Goal: Information Seeking & Learning: Learn about a topic

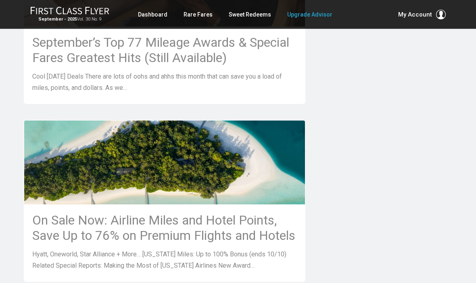
scroll to position [820, 0]
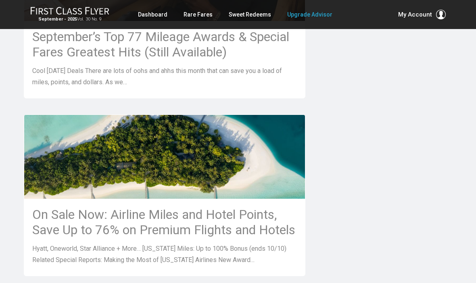
click at [164, 228] on h3 "On Sale Now: Airline Miles and Hotel Points, Save Up to 76% on Premium Flights …" at bounding box center [164, 222] width 265 height 31
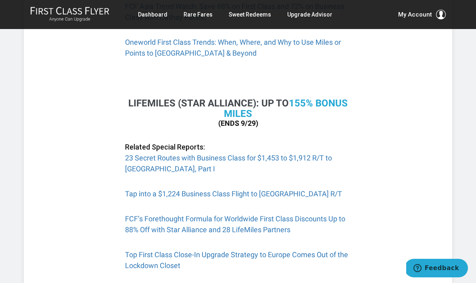
scroll to position [561, 0]
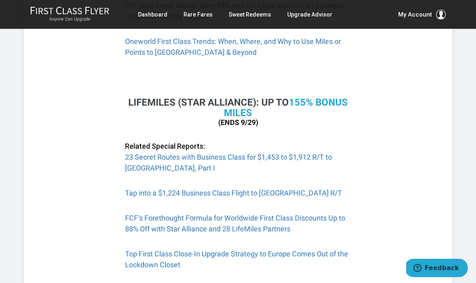
click at [216, 190] on link "Tap into a $1,224 Business Class Flight to Europe R/T" at bounding box center [233, 193] width 217 height 8
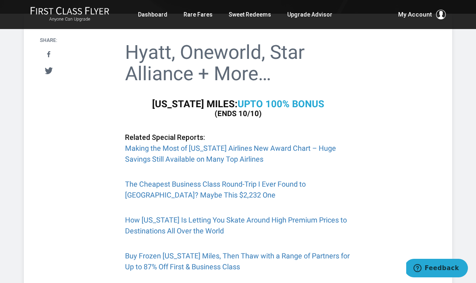
scroll to position [167, 0]
click at [232, 149] on link "Making the Most of Alaska Airlines New Award Chart – Huge Savings Still Availab…" at bounding box center [230, 154] width 211 height 19
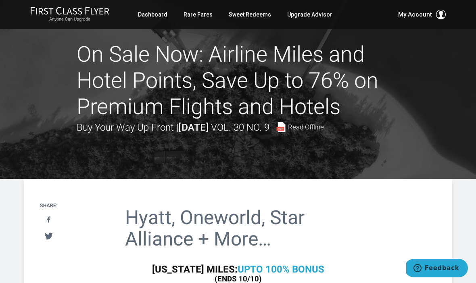
scroll to position [0, 0]
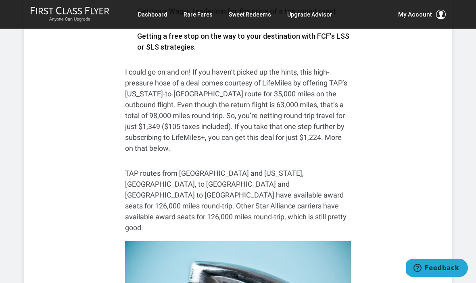
scroll to position [519, 0]
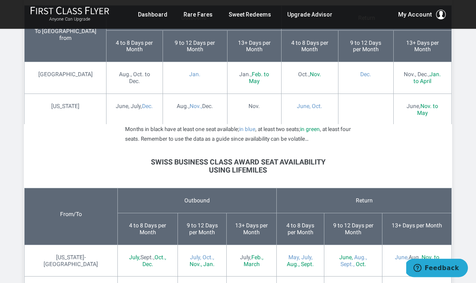
scroll to position [2678, 0]
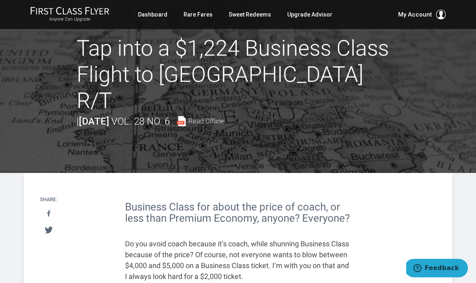
scroll to position [0, 0]
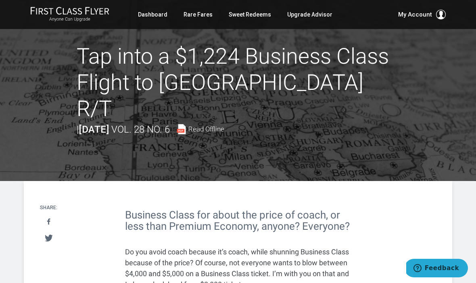
click at [222, 126] on span "Read Offline" at bounding box center [206, 129] width 36 height 7
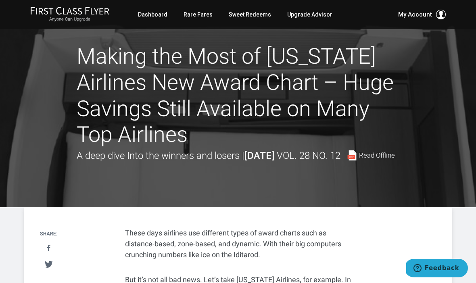
click at [359, 159] on span "Read Offline" at bounding box center [377, 155] width 36 height 7
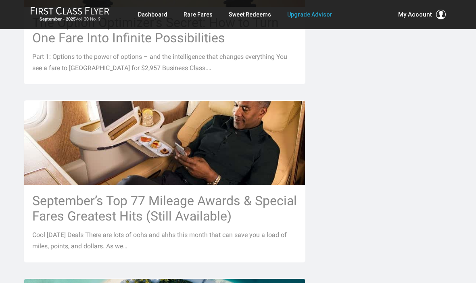
scroll to position [669, 0]
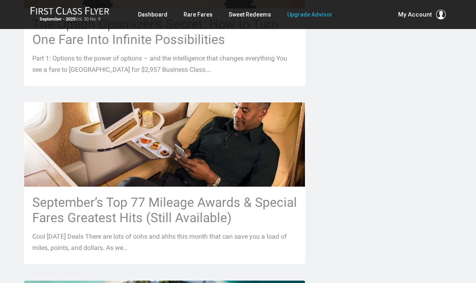
click at [177, 195] on h3 "September’s Top 77 Mileage Awards & Special Fares Greatest Hits (Still Availabl…" at bounding box center [164, 210] width 265 height 31
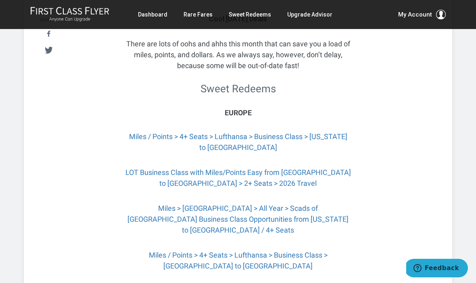
scroll to position [188, 0]
click at [243, 187] on link "LOT Business Class with Miles/Points Easy from Chicago to Warsaw > 2+ Seats > 2…" at bounding box center [239, 178] width 226 height 19
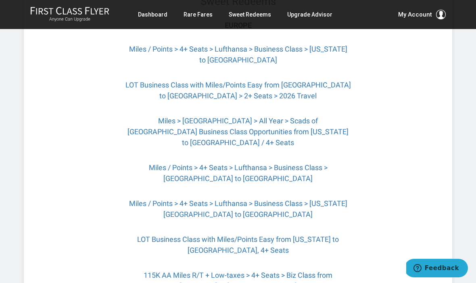
scroll to position [273, 0]
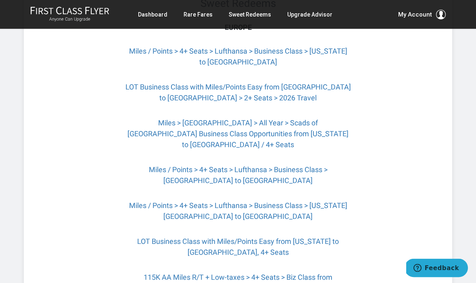
click at [239, 175] on link "Miles / Points > 4+ Seats > Lufthansa > Business Class > Chicago to Frankfurt" at bounding box center [238, 175] width 179 height 19
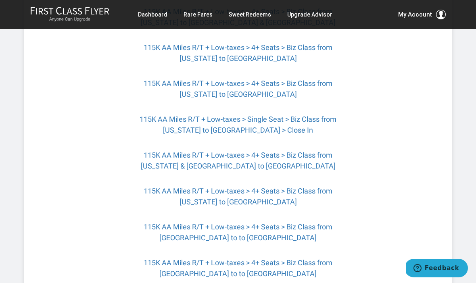
scroll to position [611, 0]
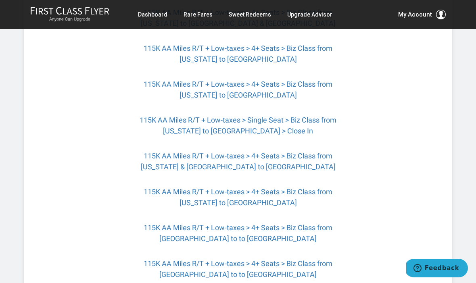
click at [229, 162] on link "115K AA Miles R/T + Low-taxes > 4+ Seats > Biz Class from New York & Chicago to…" at bounding box center [238, 161] width 195 height 19
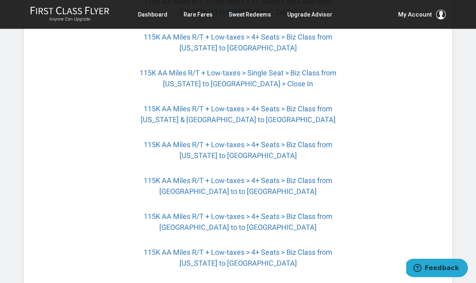
scroll to position [658, 0]
click at [248, 150] on link "115K AA Miles R/T + Low-taxes > 4+ Seats > Biz Class from New York to Santorini" at bounding box center [238, 149] width 189 height 19
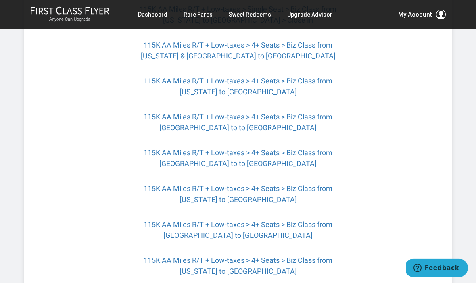
scroll to position [722, 0]
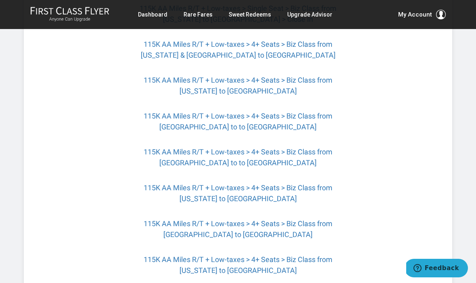
click at [240, 157] on link "115K AA Miles R/T + Low-taxes > 4+ Seats > Biz Class from Chicago to to Ibiza" at bounding box center [238, 157] width 189 height 19
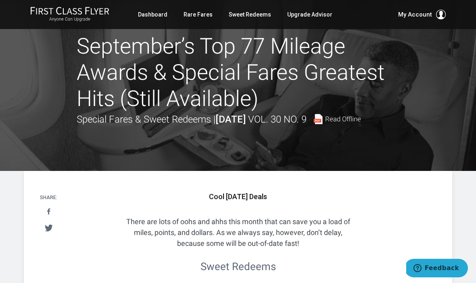
scroll to position [0, 0]
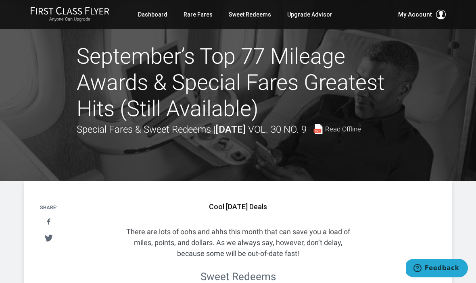
click at [325, 133] on span "Read Offline" at bounding box center [343, 129] width 36 height 7
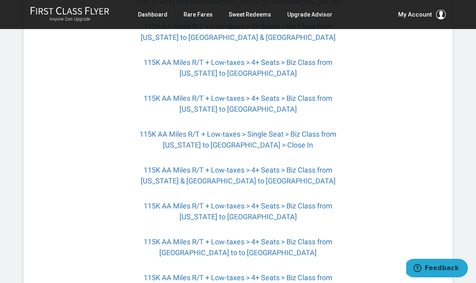
scroll to position [597, 0]
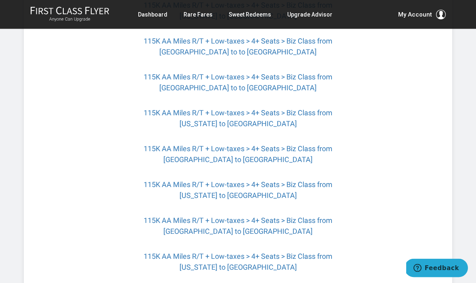
scroll to position [799, 0]
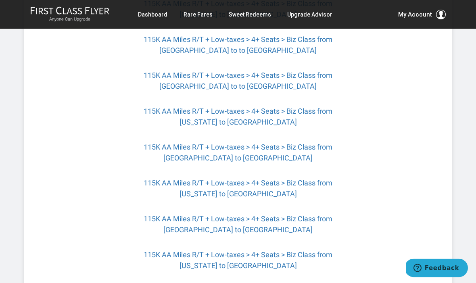
click at [245, 153] on link "115K AA Miles R/T + Low-taxes > 4+ Seats > Biz Class from Chicago to Prague" at bounding box center [238, 152] width 189 height 19
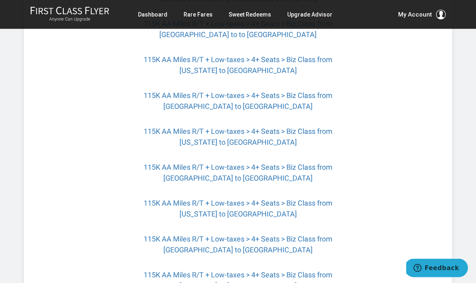
scroll to position [863, 0]
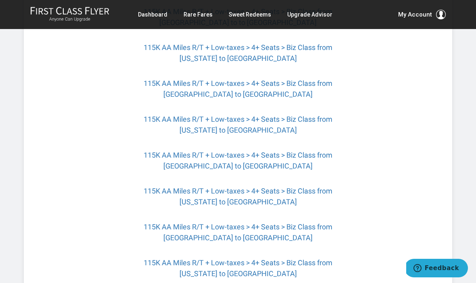
click at [246, 167] on link "115K AA Miles R/T + Low-taxes > 4+ Seats > Biz Class from Chicago to Valencia" at bounding box center [238, 160] width 189 height 19
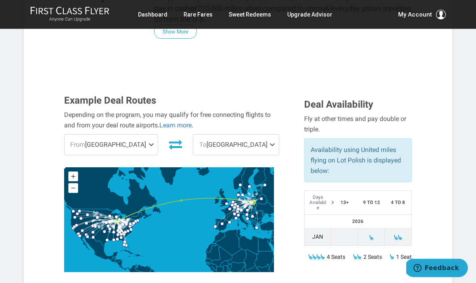
scroll to position [236, 0]
click at [318, 228] on td "Jan" at bounding box center [317, 236] width 27 height 17
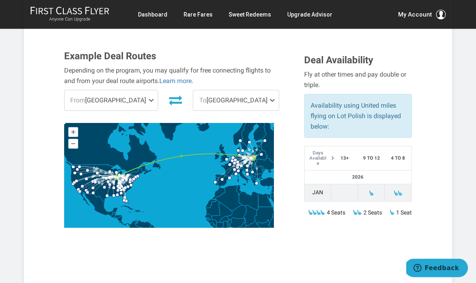
scroll to position [280, 0]
click at [173, 96] on icon at bounding box center [175, 101] width 13 height 10
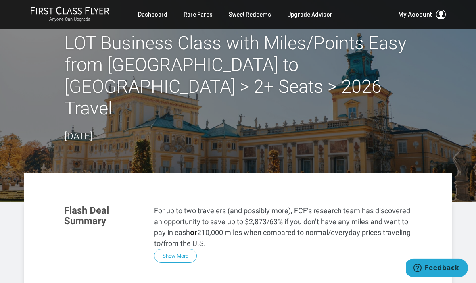
scroll to position [0, 0]
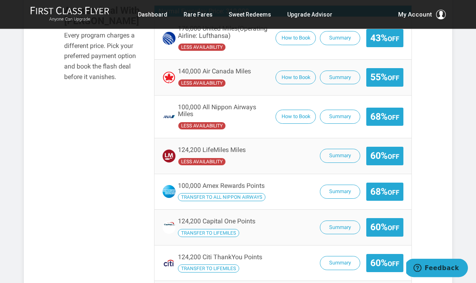
scroll to position [619, 0]
click at [339, 221] on button "Summary" at bounding box center [340, 228] width 40 height 14
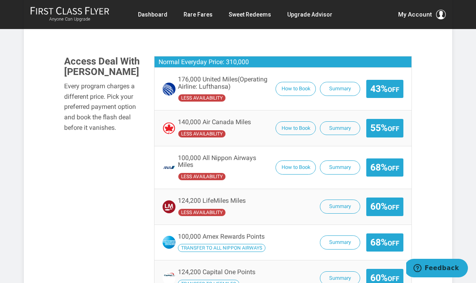
scroll to position [568, 0]
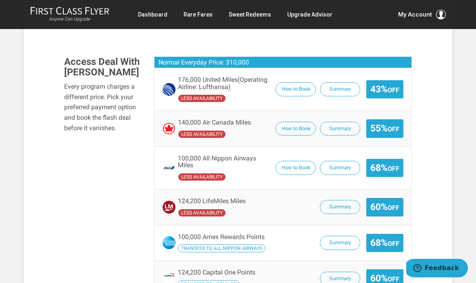
click at [444, 117] on section "Flash Deal Summary For up to four travelers (and possibly more), FCF’s research…" at bounding box center [238, 208] width 429 height 1227
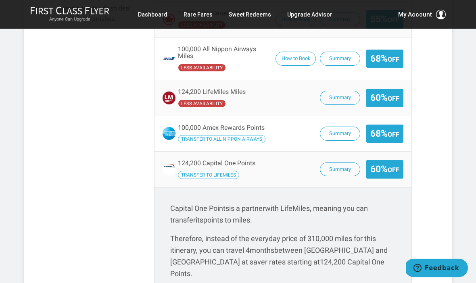
scroll to position [677, 0]
click at [344, 163] on button "Summary" at bounding box center [340, 170] width 40 height 14
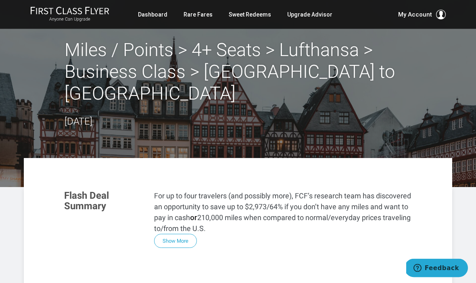
scroll to position [0, 0]
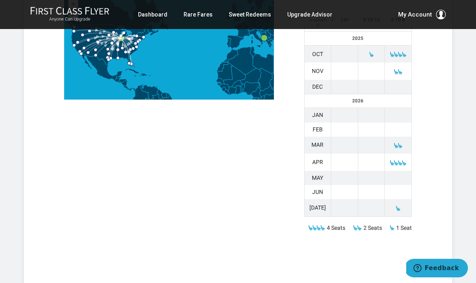
scroll to position [396, 0]
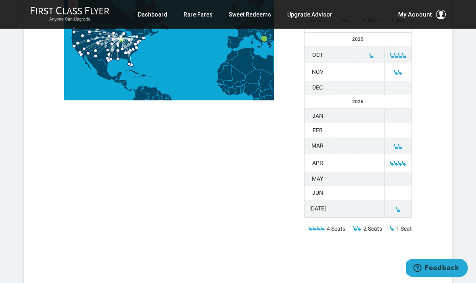
click at [401, 161] on span at bounding box center [401, 164] width 6 height 6
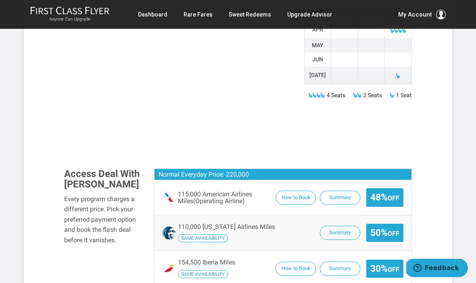
scroll to position [530, 0]
click at [338, 191] on button "Summary" at bounding box center [340, 198] width 40 height 14
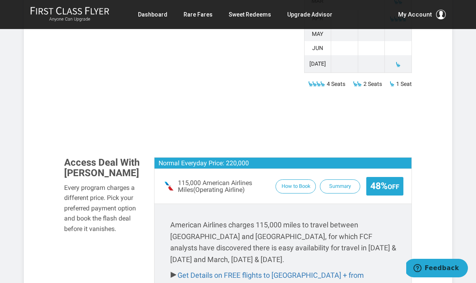
scroll to position [539, 0]
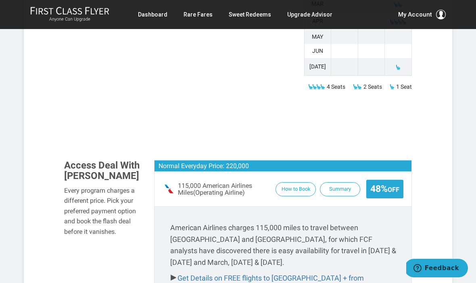
click at [290, 182] on button "How to Book" at bounding box center [296, 189] width 40 height 14
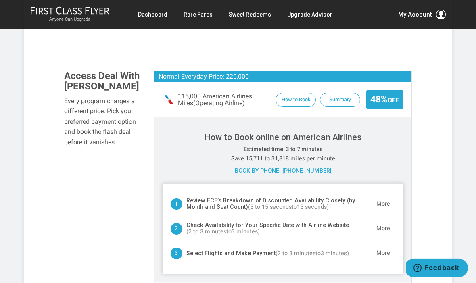
scroll to position [628, 0]
click at [425, 207] on div "Flash Deal Summary American has been notoriously stingy when it comes to confir…" at bounding box center [238, 160] width 376 height 1161
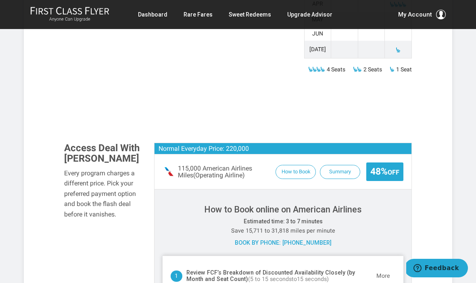
scroll to position [556, 0]
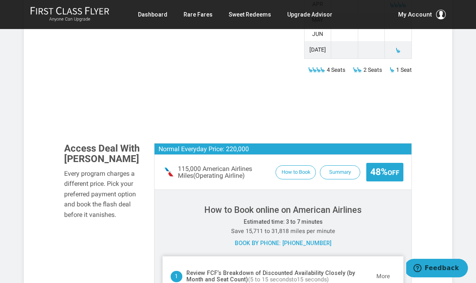
click at [292, 165] on button "How to Book" at bounding box center [296, 172] width 40 height 14
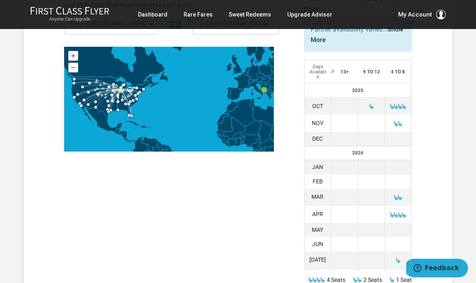
scroll to position [345, 0]
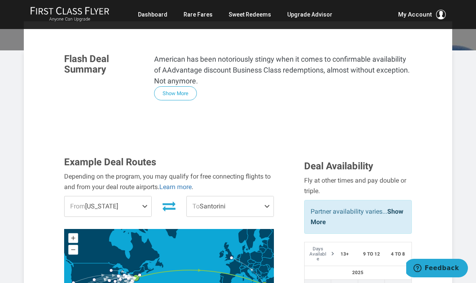
scroll to position [140, 0]
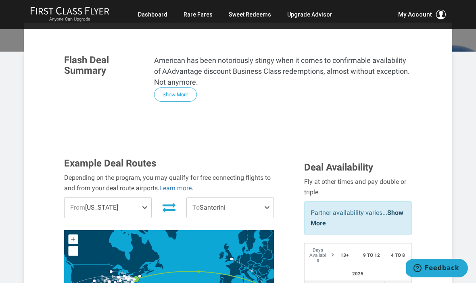
click at [180, 184] on link "Learn more" at bounding box center [175, 188] width 32 height 8
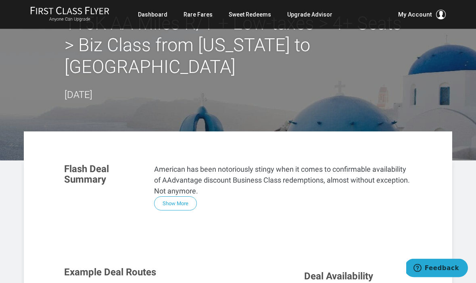
scroll to position [26, 0]
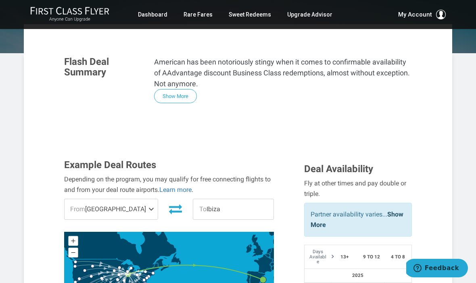
scroll to position [138, 0]
click at [209, 200] on span "To Ibiza" at bounding box center [233, 210] width 80 height 20
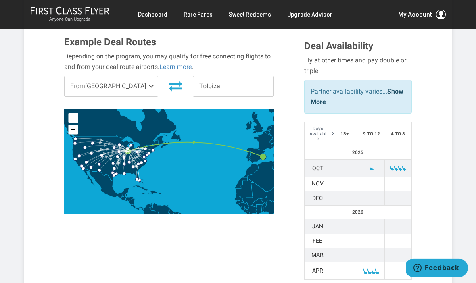
scroll to position [252, 0]
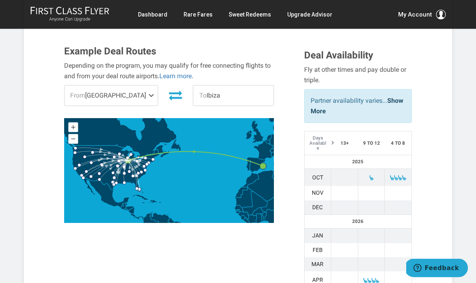
click at [260, 232] on div "Example Deal Routes Depending on the program, you may qualify for free connecti…" at bounding box center [238, 181] width 360 height 271
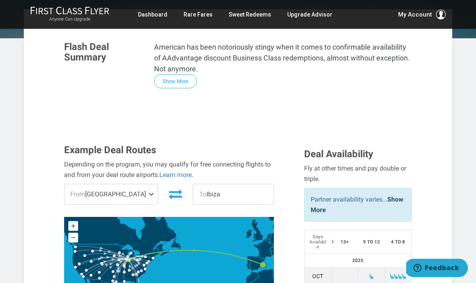
scroll to position [149, 0]
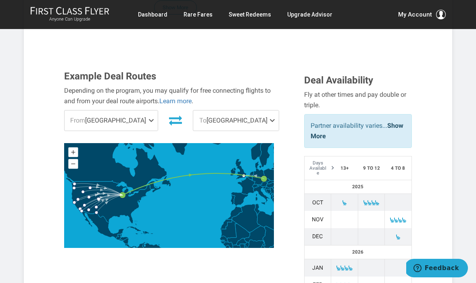
scroll to position [226, 0]
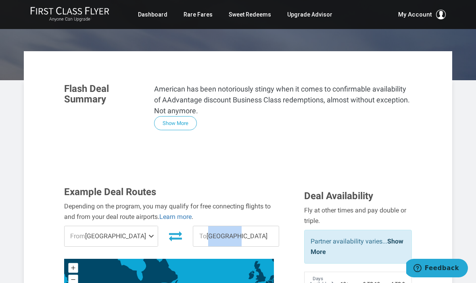
scroll to position [106, 0]
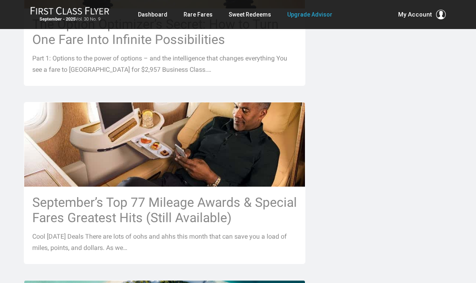
click at [158, 200] on h3 "September’s Top 77 Mileage Awards & Special Fares Greatest Hits (Still Availabl…" at bounding box center [164, 210] width 265 height 31
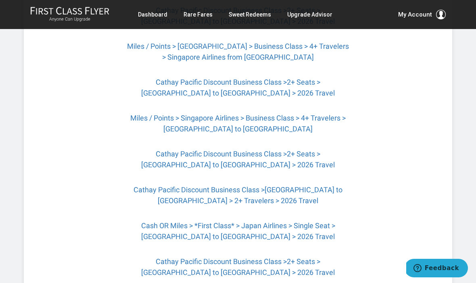
scroll to position [1247, 0]
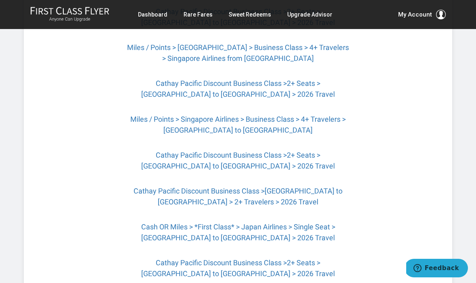
click at [239, 161] on link "Cathay Pacific Discount Business Class >2+ Seats > [GEOGRAPHIC_DATA] to [GEOGRA…" at bounding box center [238, 160] width 194 height 19
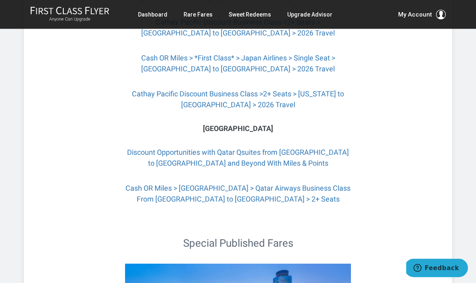
scroll to position [1488, 0]
click at [249, 161] on link "Discount Opportunities with Qatar Qsuites from Chicago to Doha and Beyond With …" at bounding box center [238, 157] width 222 height 19
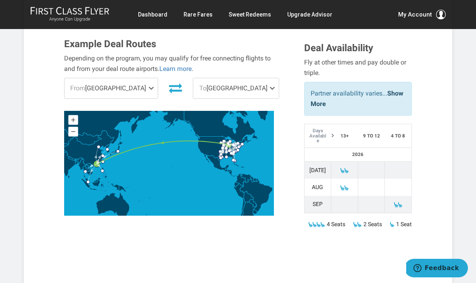
scroll to position [259, 0]
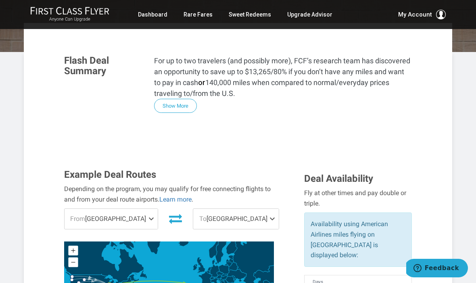
scroll to position [161, 0]
